Goal: Entertainment & Leisure: Consume media (video, audio)

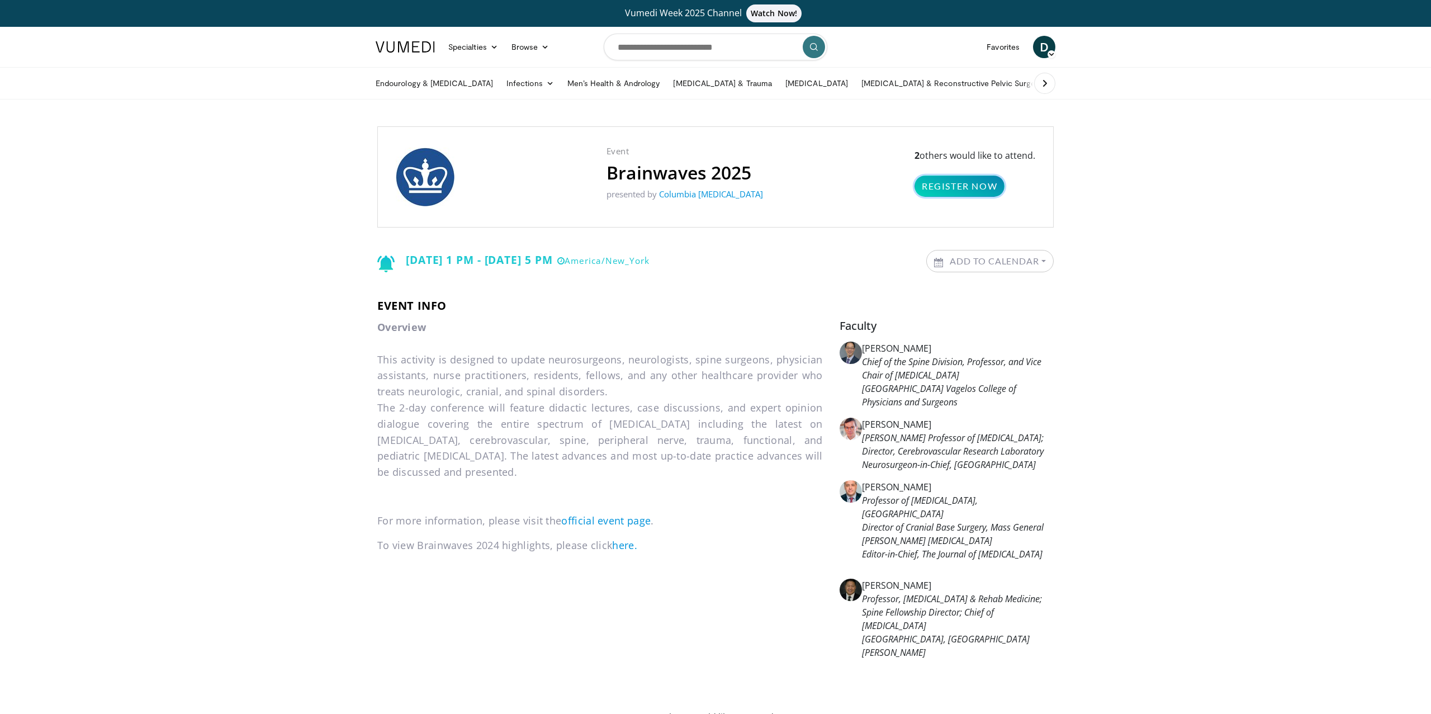
click at [944, 188] on link "Register Now" at bounding box center [959, 186] width 90 height 21
click at [419, 42] on img at bounding box center [405, 46] width 59 height 11
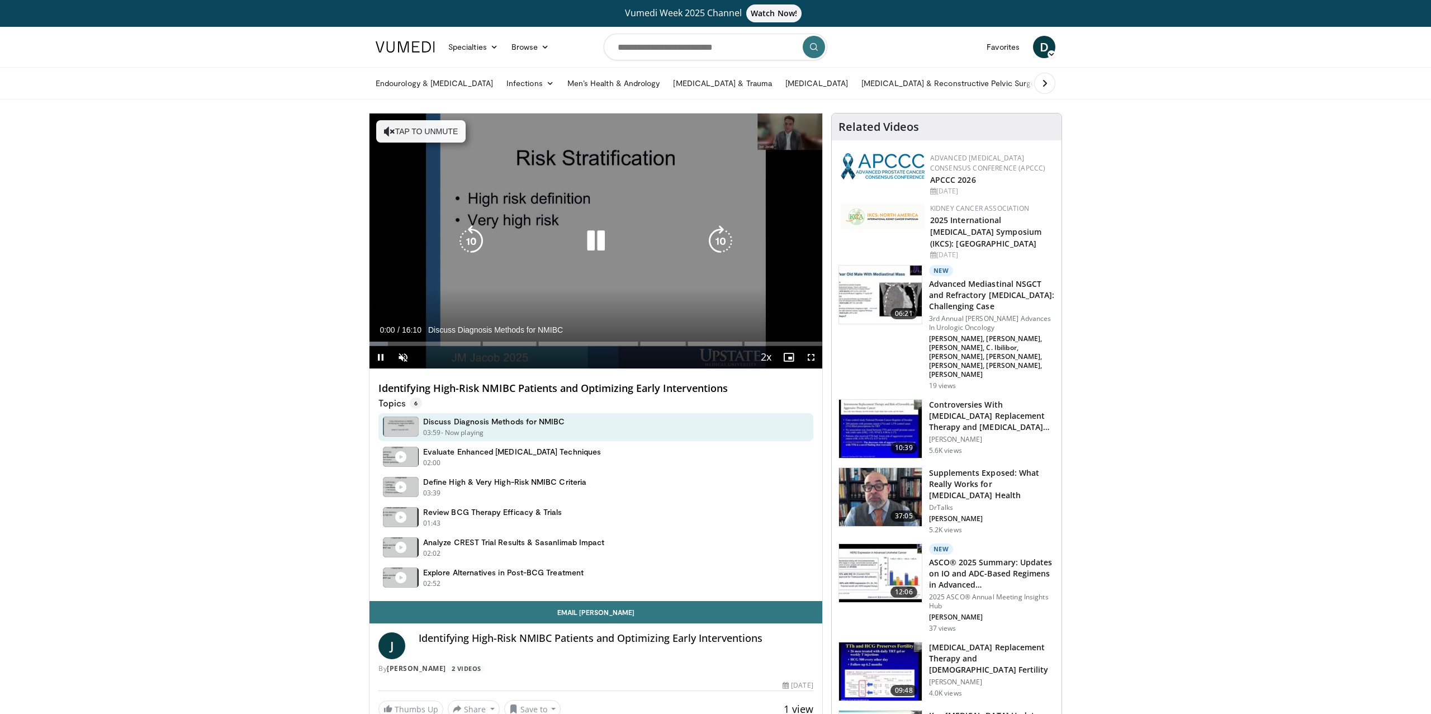
click at [591, 243] on icon "Video Player" at bounding box center [595, 240] width 31 height 31
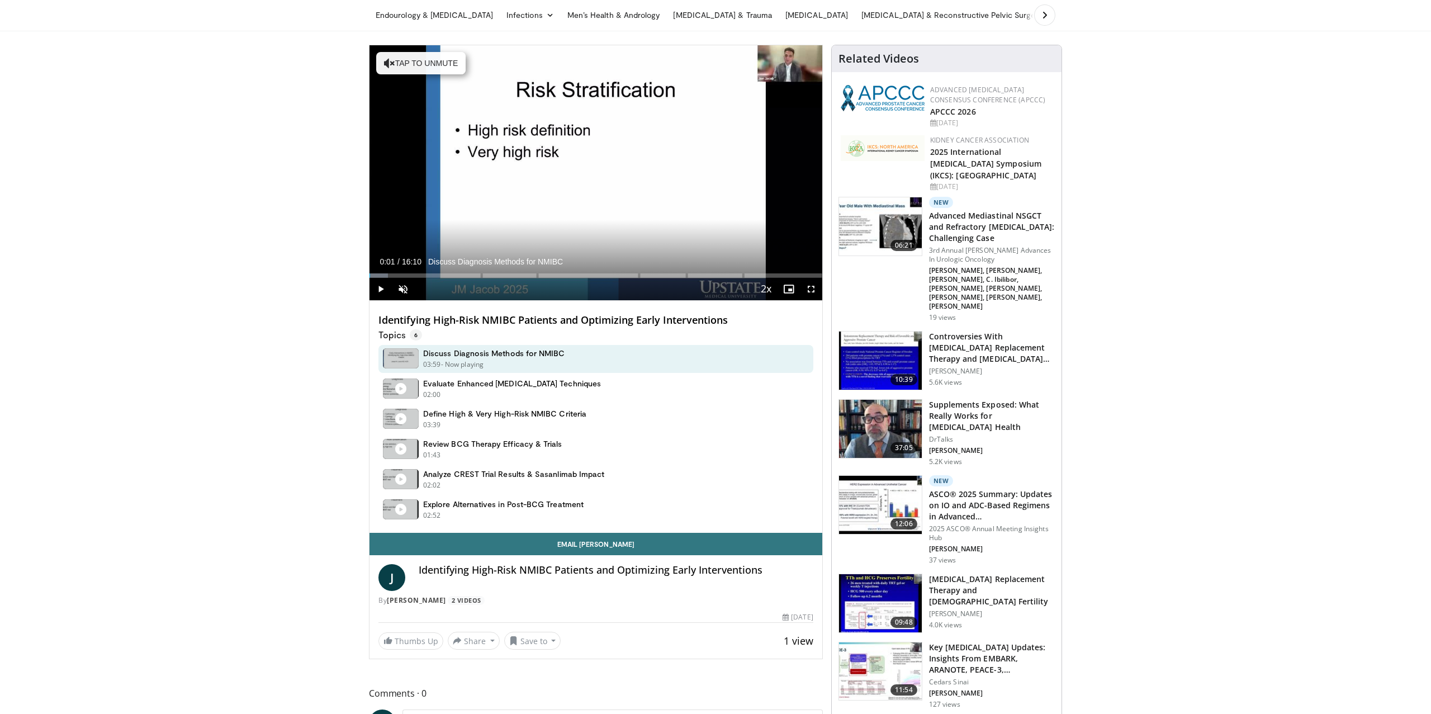
scroll to position [64, 0]
